Goal: Task Accomplishment & Management: Use online tool/utility

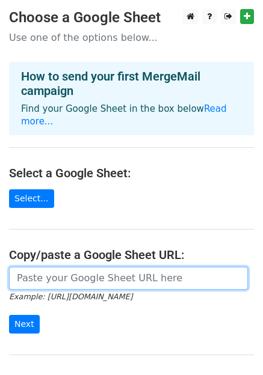
click at [47, 267] on input "url" at bounding box center [128, 278] width 239 height 23
paste input "[URL][DOMAIN_NAME]"
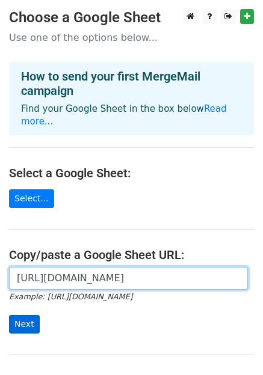
type input "https://docs.google.com/spreadsheets/d/1Wlb9Pdgxf2LnqEOnoSY7SyLMbG2MOhxlB5ZLLhI…"
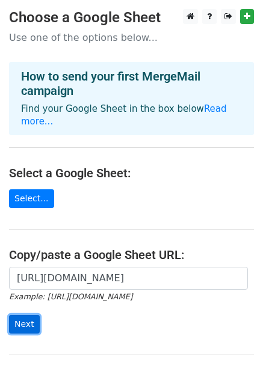
click at [22, 315] on input "Next" at bounding box center [24, 324] width 31 height 19
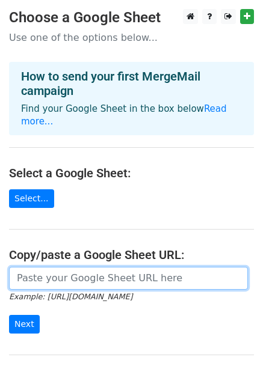
click at [81, 267] on input "url" at bounding box center [128, 278] width 239 height 23
paste input "[URL][DOMAIN_NAME]"
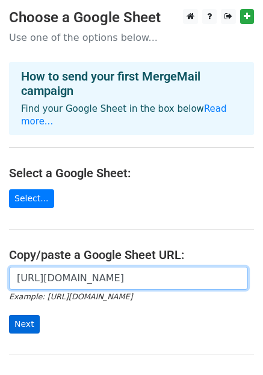
type input "https://docs.google.com/spreadsheets/d/1Wlb9Pdgxf2LnqEOnoSY7SyLMbG2MOhxlB5ZLLhI…"
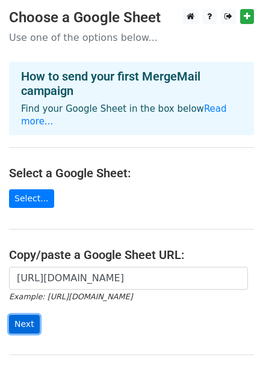
click at [25, 315] on input "Next" at bounding box center [24, 324] width 31 height 19
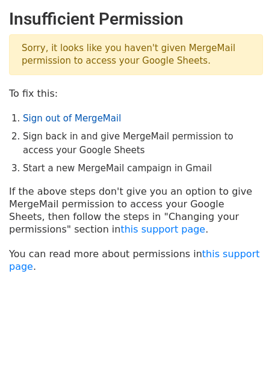
click at [68, 118] on link "Sign out of MergeMail" at bounding box center [72, 118] width 98 height 11
click at [84, 118] on link "Sign out of MergeMail" at bounding box center [72, 118] width 98 height 11
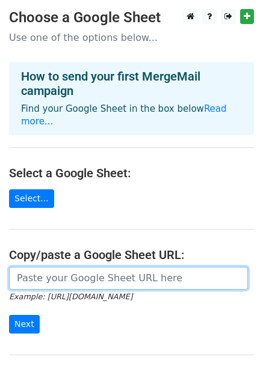
click at [48, 267] on input "url" at bounding box center [128, 278] width 239 height 23
paste input "https://docs.google.com/spreadsheets/d/1Wlb9Pdgxf2LnqEOnoSY7SyLMbG2MOhxlB5ZLLhI…"
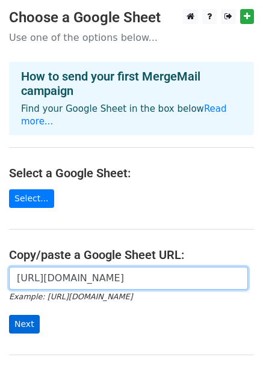
type input "https://docs.google.com/spreadsheets/d/1Wlb9Pdgxf2LnqEOnoSY7SyLMbG2MOhxlB5ZLLhI…"
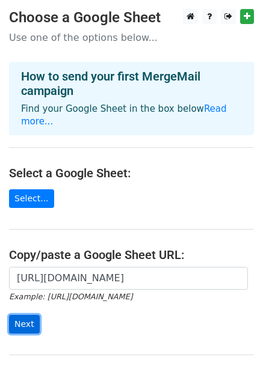
scroll to position [0, 0]
click at [22, 315] on input "Next" at bounding box center [24, 324] width 31 height 19
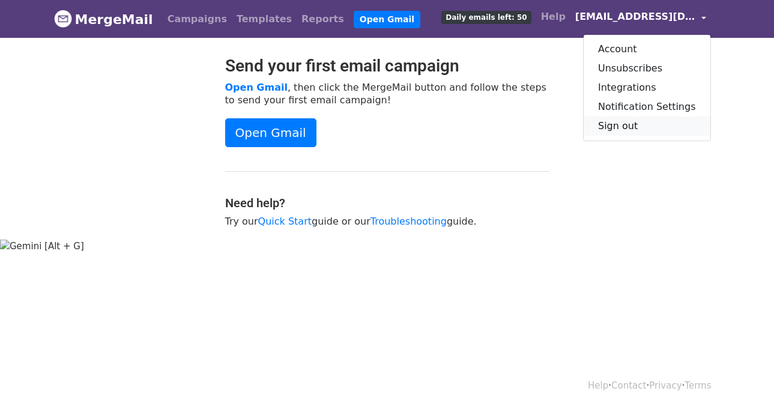
click at [645, 130] on link "Sign out" at bounding box center [647, 126] width 127 height 19
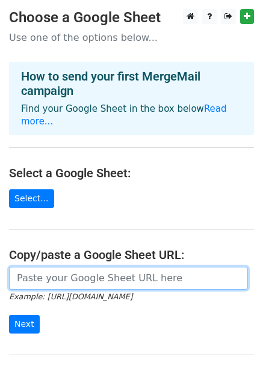
click at [53, 267] on input "url" at bounding box center [128, 278] width 239 height 23
paste input "[URL][DOMAIN_NAME]"
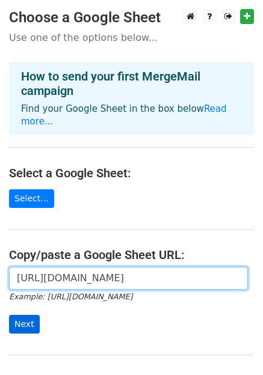
type input "[URL][DOMAIN_NAME]"
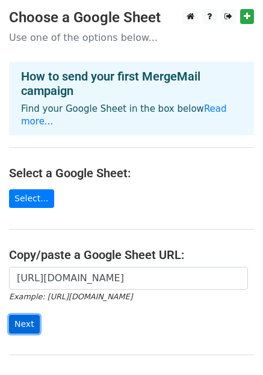
scroll to position [0, 0]
click at [23, 315] on input "Next" at bounding box center [24, 324] width 31 height 19
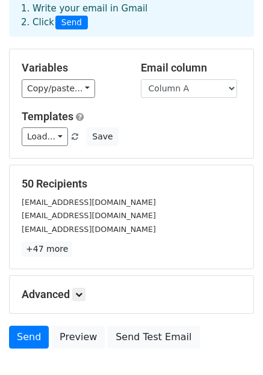
scroll to position [68, 0]
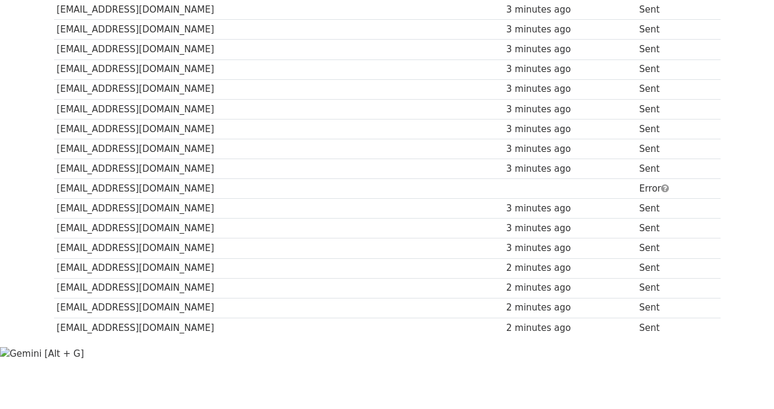
scroll to position [892, 0]
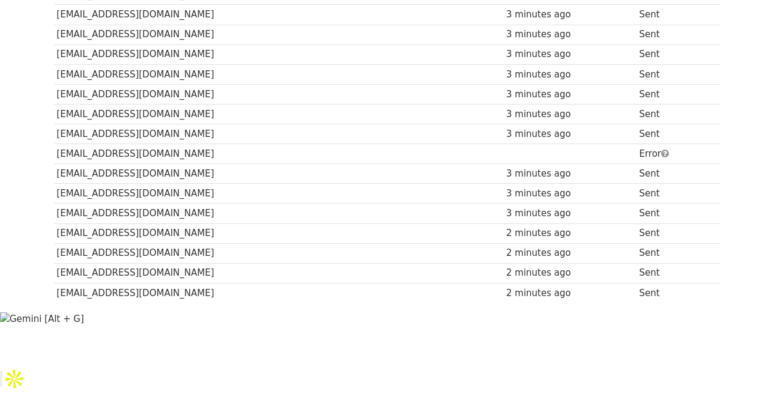
click at [637, 155] on td "Error" at bounding box center [673, 154] width 73 height 20
